Goal: Transaction & Acquisition: Purchase product/service

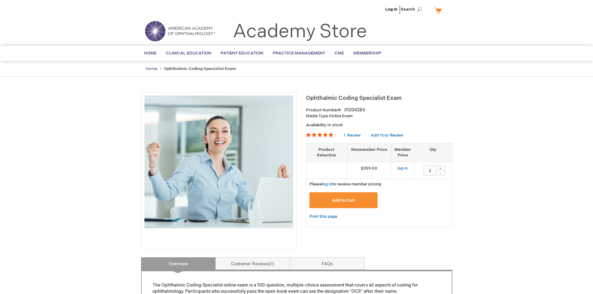
click at [154, 69] on link "Home" at bounding box center [152, 68] width 12 height 5
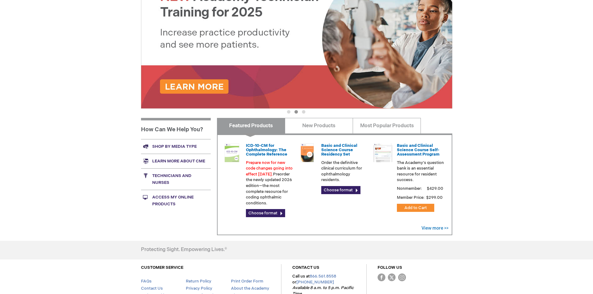
scroll to position [110, 0]
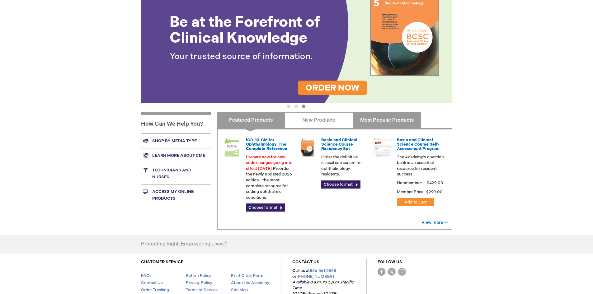
click at [398, 122] on link "Most Popular Products" at bounding box center [387, 120] width 68 height 16
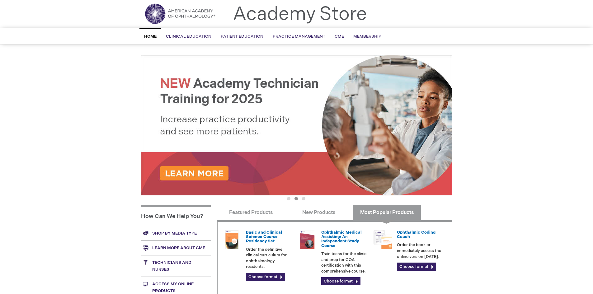
scroll to position [0, 0]
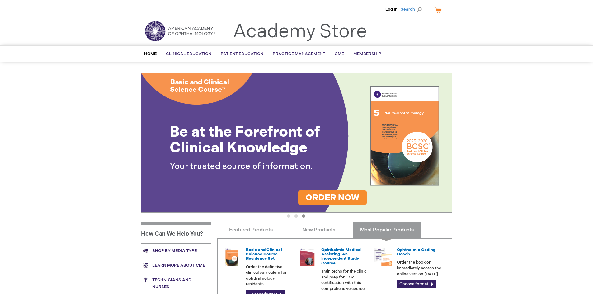
click at [419, 7] on span "Search" at bounding box center [413, 9] width 24 height 12
click at [372, 11] on input "Search" at bounding box center [383, 10] width 64 height 10
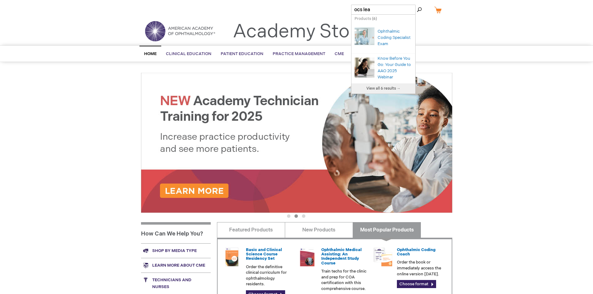
type input "ocs lear"
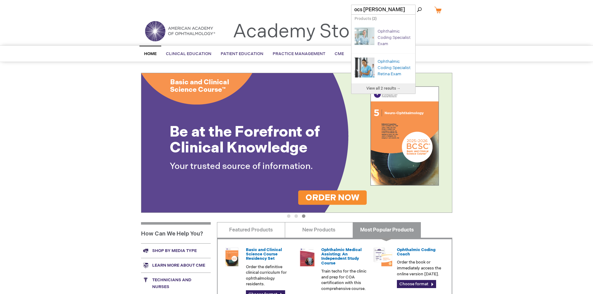
click at [386, 42] on link "Ophthalmic Coding Specialist Exam" at bounding box center [394, 37] width 33 height 17
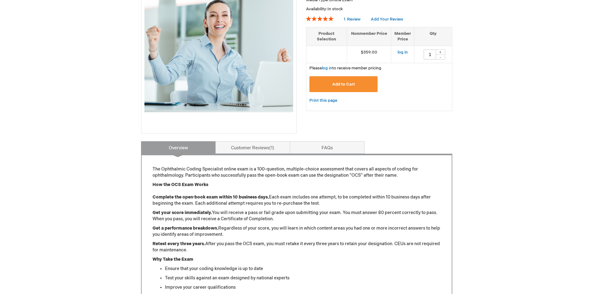
scroll to position [130, 0]
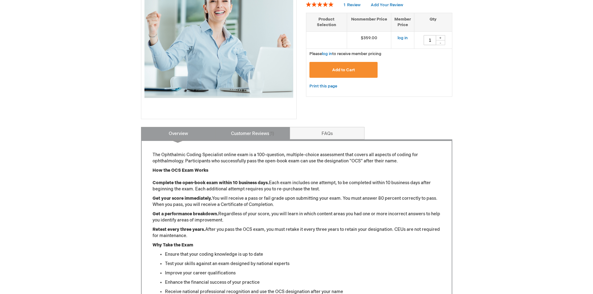
click at [268, 130] on link "Customer Reviews 1" at bounding box center [252, 133] width 75 height 12
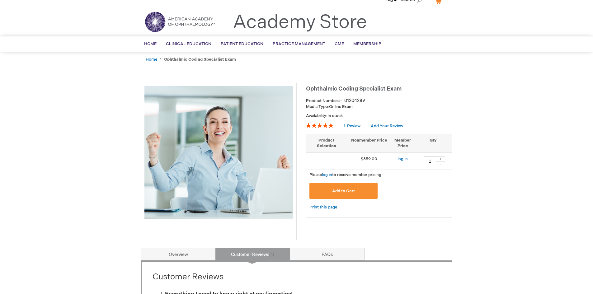
scroll to position [0, 0]
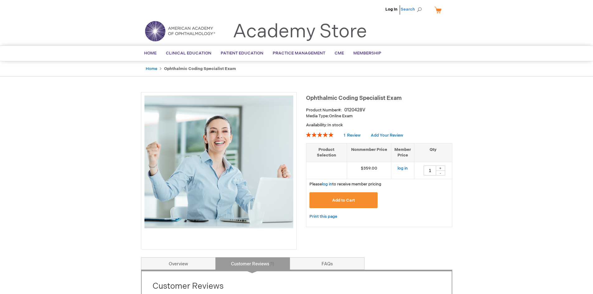
click at [419, 8] on span "Search" at bounding box center [413, 9] width 24 height 12
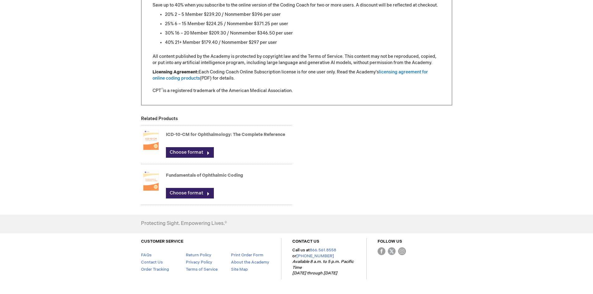
scroll to position [617, 0]
click at [215, 175] on link "Fundamentals of Ophthalmic Coding" at bounding box center [204, 174] width 77 height 5
